Goal: Task Accomplishment & Management: Use online tool/utility

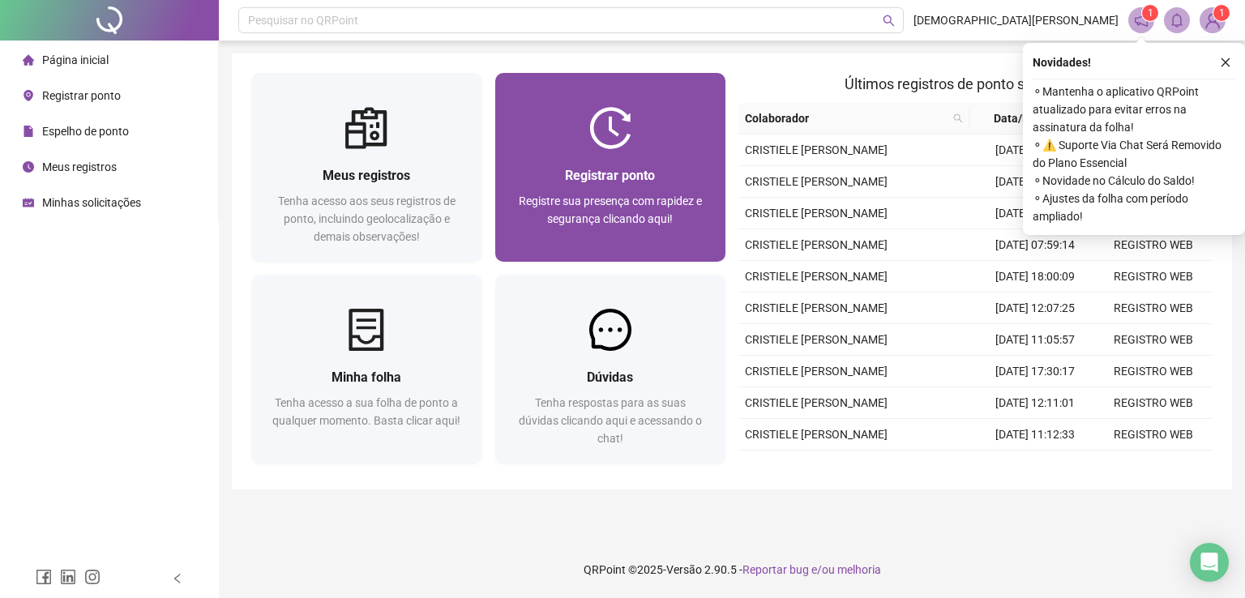
click at [632, 170] on span "Registrar ponto" at bounding box center [610, 175] width 90 height 15
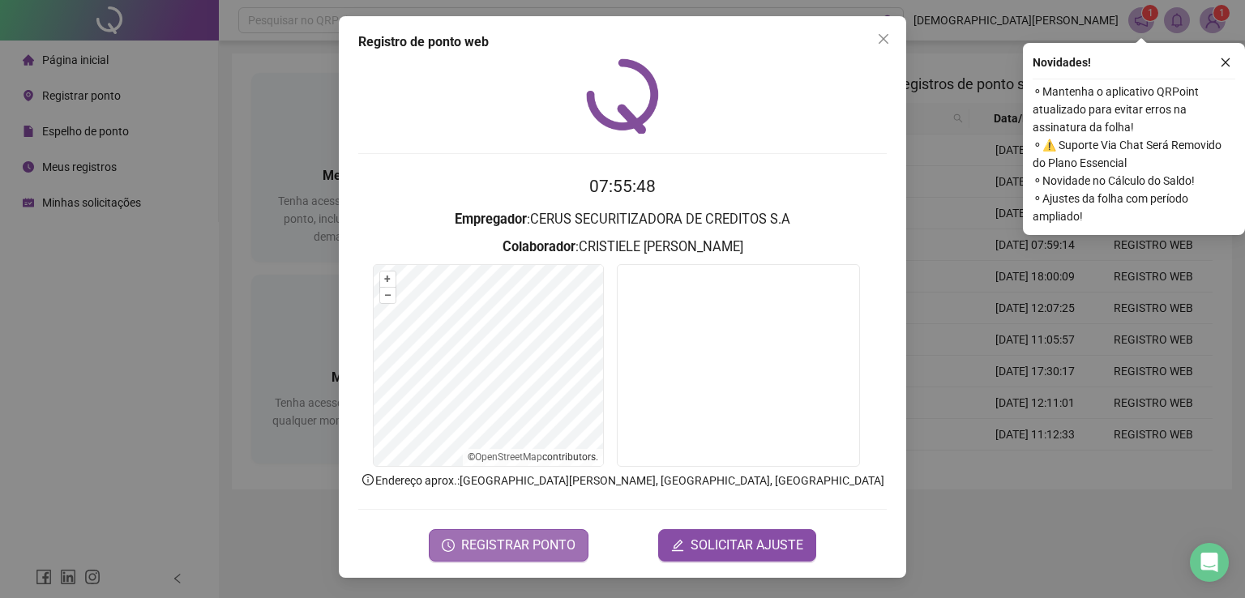
click at [508, 547] on span "REGISTRAR PONTO" at bounding box center [518, 545] width 114 height 19
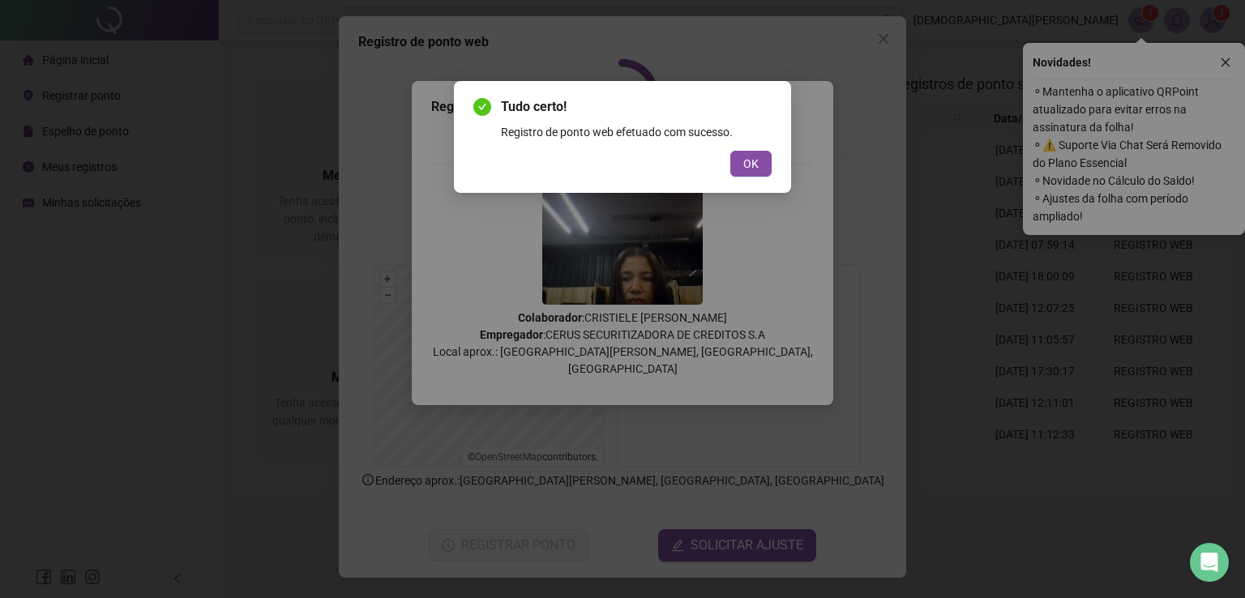
drag, startPoint x: 763, startPoint y: 166, endPoint x: 896, endPoint y: 35, distance: 186.9
click at [765, 165] on button "OK" at bounding box center [750, 164] width 41 height 26
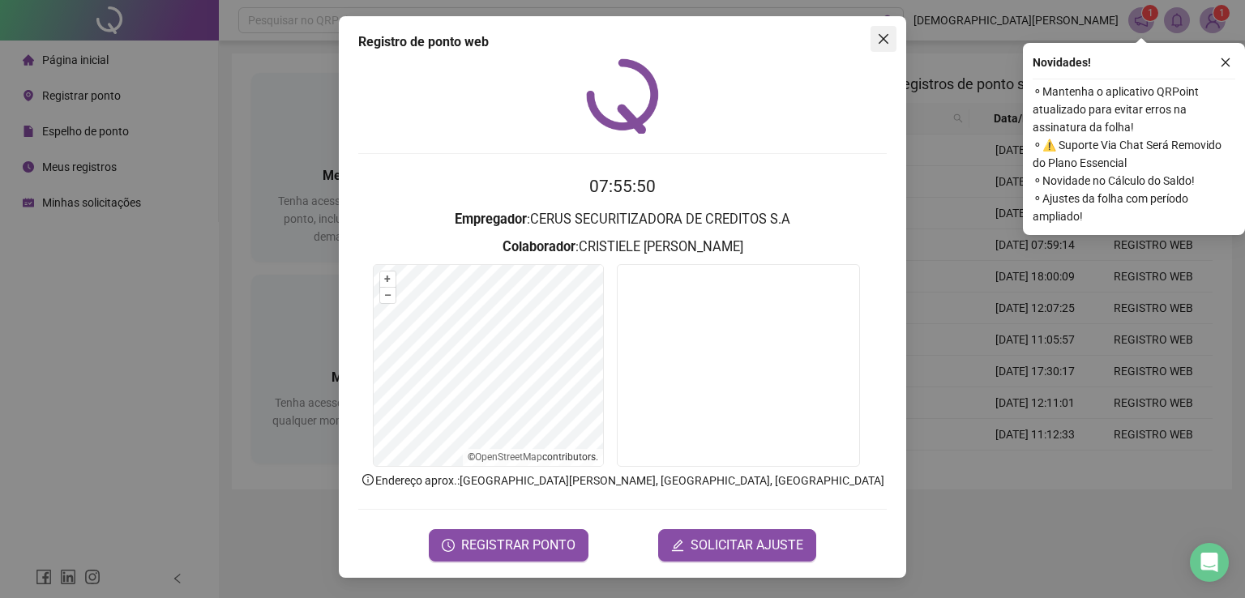
click at [882, 38] on icon "close" at bounding box center [883, 38] width 13 height 13
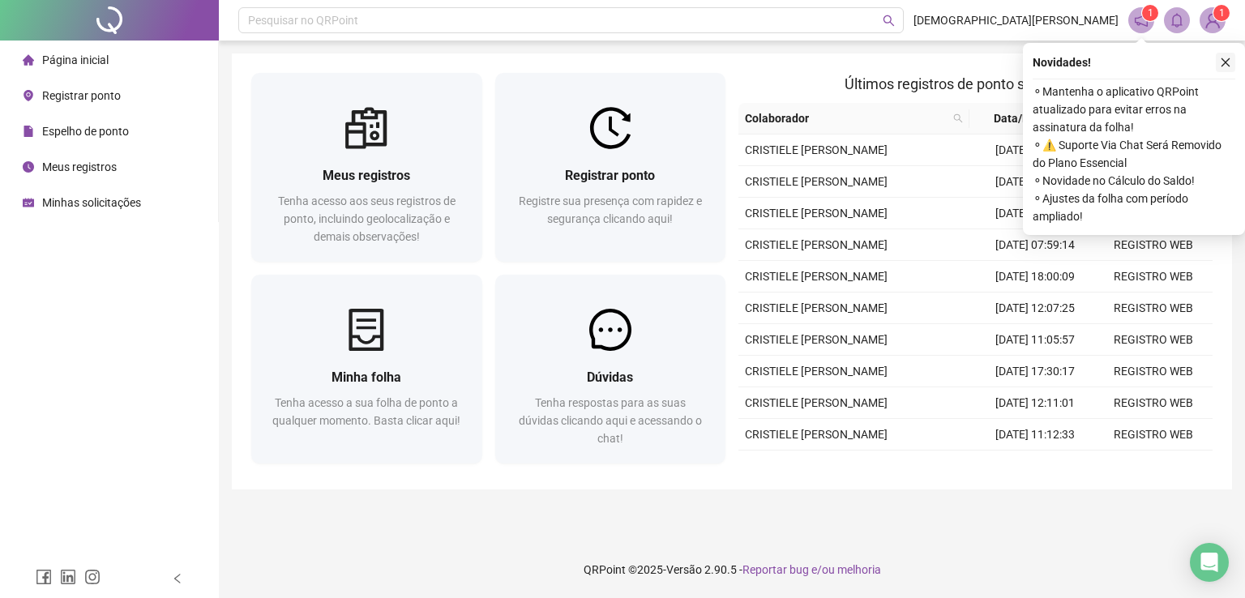
click at [1228, 67] on icon "close" at bounding box center [1225, 62] width 11 height 11
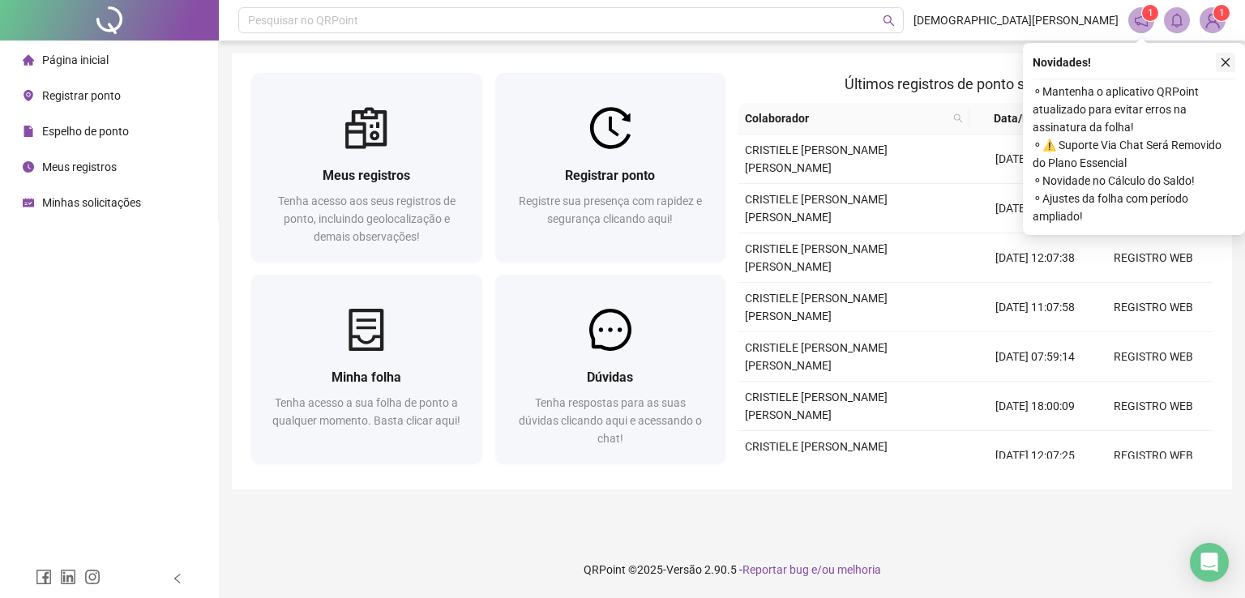
click at [1231, 59] on icon "close" at bounding box center [1225, 62] width 11 height 11
